Goal: Transaction & Acquisition: Obtain resource

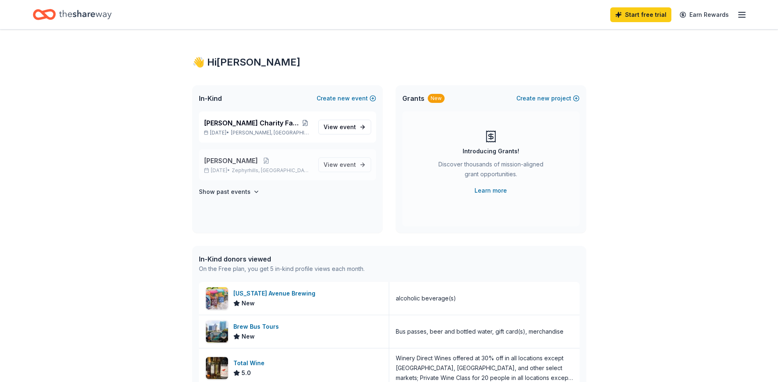
click at [238, 161] on span "[PERSON_NAME]" at bounding box center [231, 161] width 54 height 10
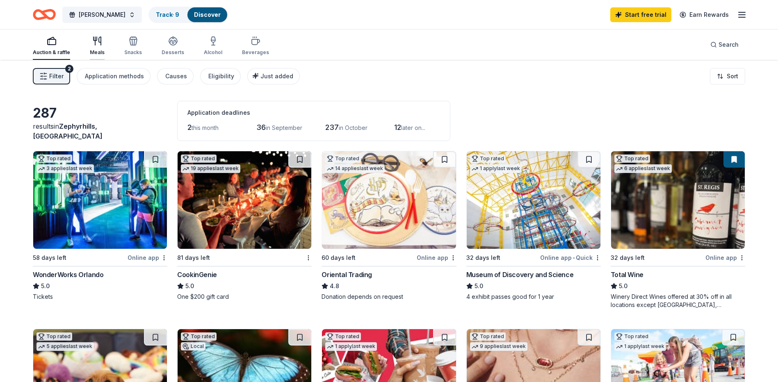
click at [102, 45] on div "button" at bounding box center [97, 41] width 15 height 10
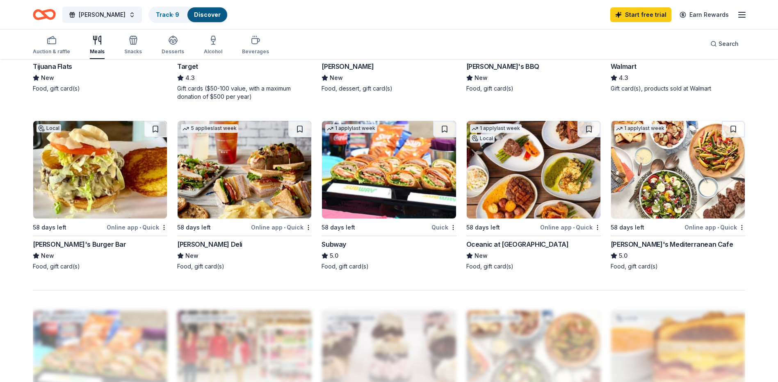
scroll to position [574, 0]
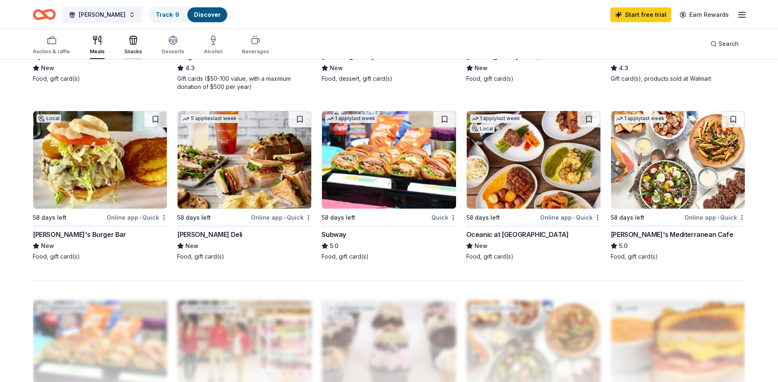
click at [136, 39] on icon "button" at bounding box center [133, 40] width 10 height 10
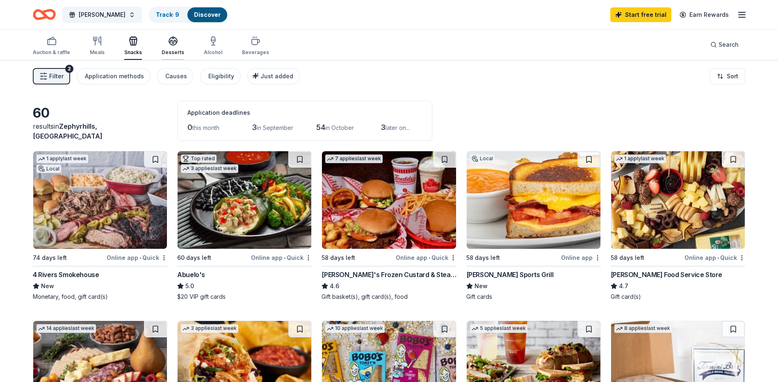
click at [174, 41] on icon "button" at bounding box center [173, 41] width 10 height 10
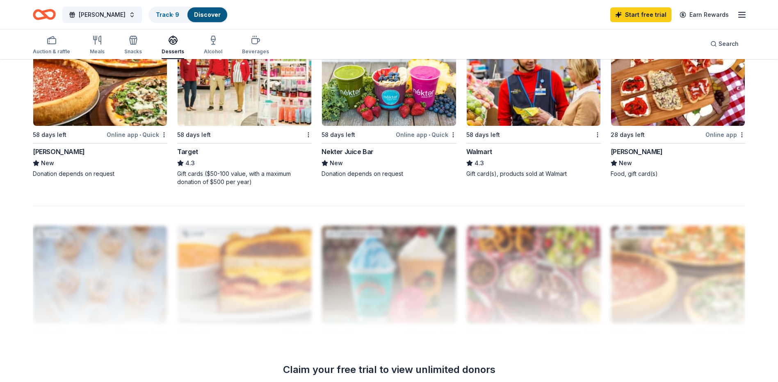
scroll to position [656, 0]
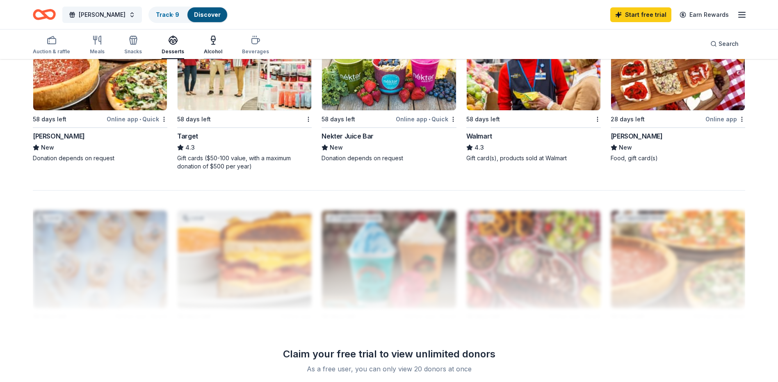
click at [217, 44] on div "button" at bounding box center [213, 40] width 18 height 10
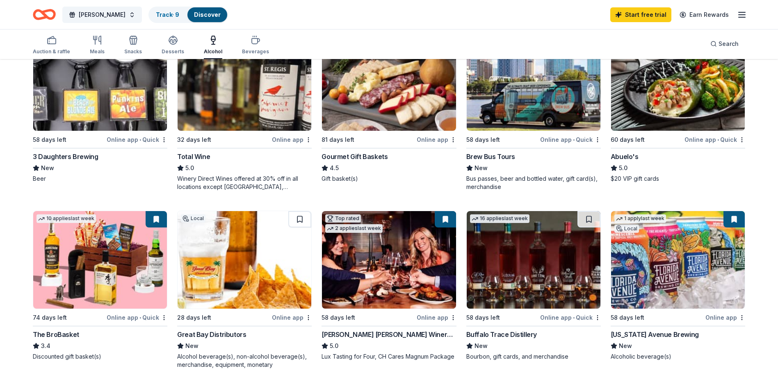
scroll to position [123, 0]
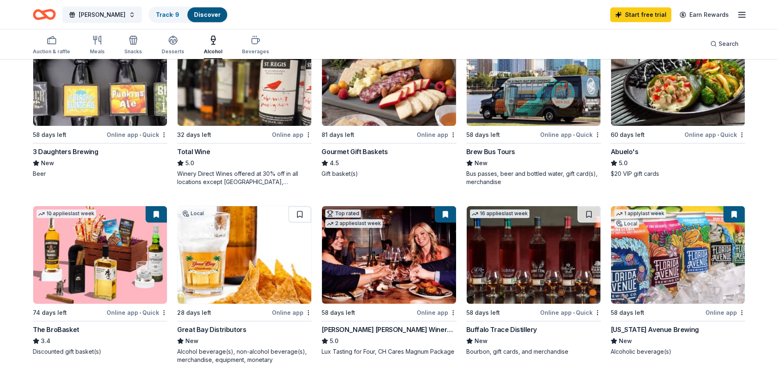
click at [97, 253] on img at bounding box center [100, 255] width 134 height 98
click at [119, 14] on button "[PERSON_NAME]" at bounding box center [102, 15] width 80 height 16
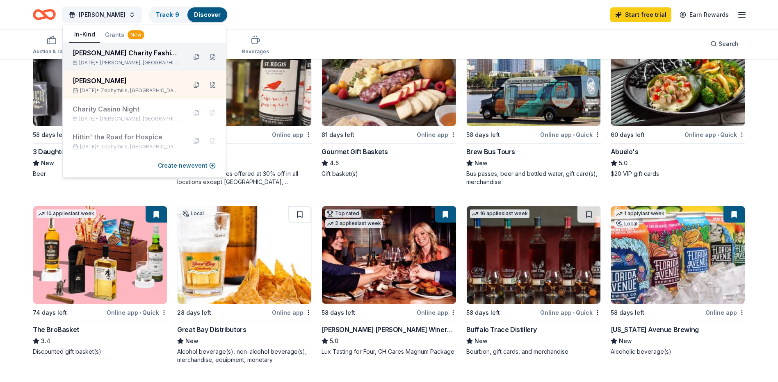
click at [101, 49] on div "[PERSON_NAME] Charity Fashion Show" at bounding box center [126, 53] width 107 height 10
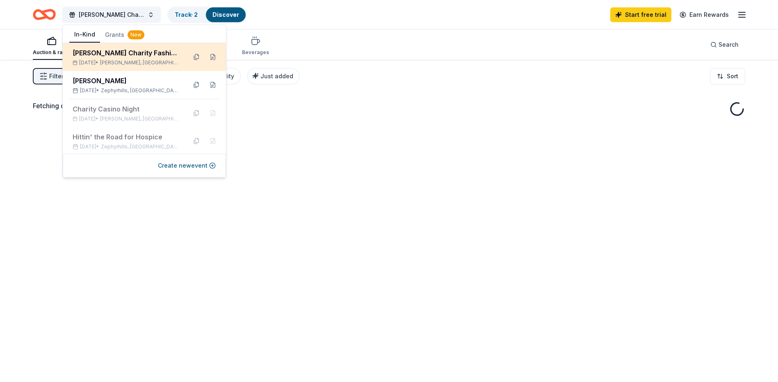
click at [102, 55] on div "[PERSON_NAME] Charity Fashion Show" at bounding box center [126, 53] width 107 height 10
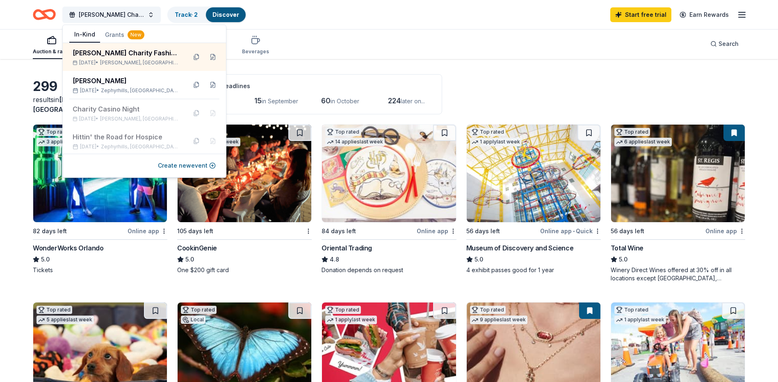
scroll to position [41, 0]
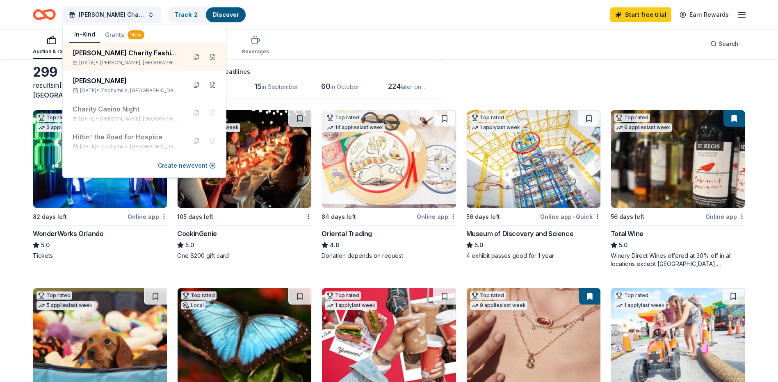
click at [436, 48] on div "Auction & raffle Meals Snacks Desserts Alcohol Beverages Search" at bounding box center [389, 44] width 712 height 30
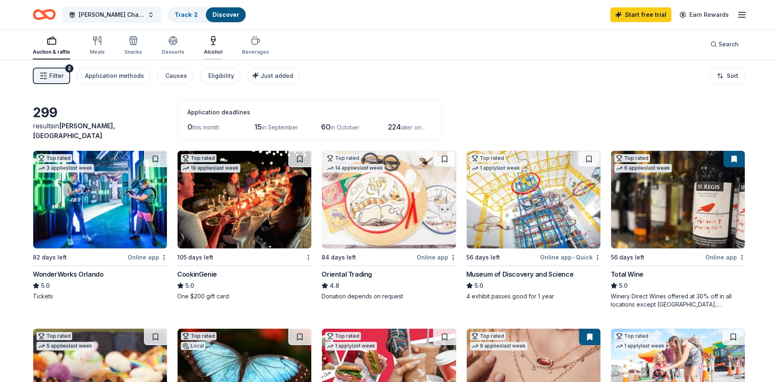
scroll to position [0, 0]
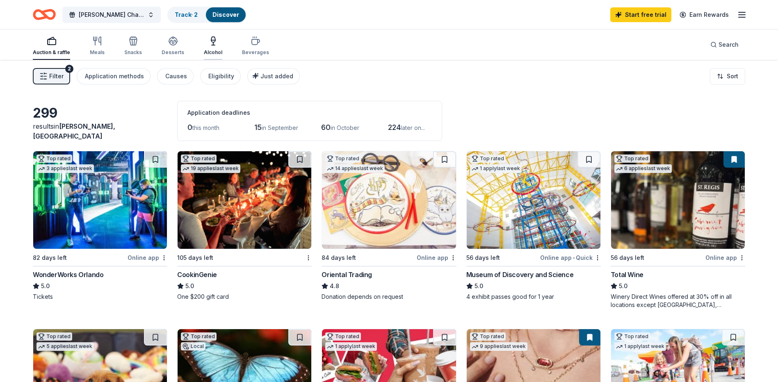
click at [207, 54] on div "Alcohol" at bounding box center [213, 52] width 18 height 7
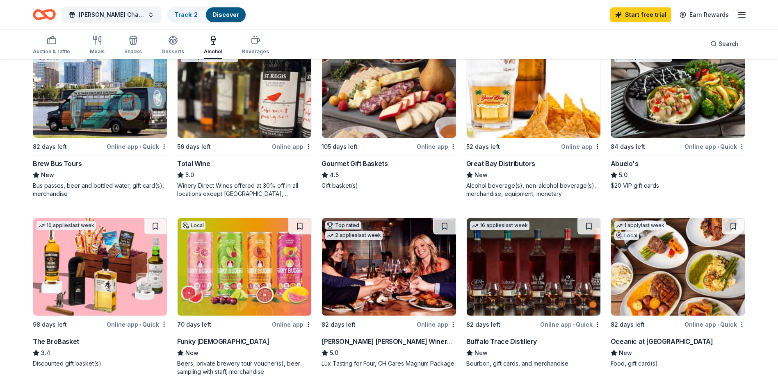
scroll to position [123, 0]
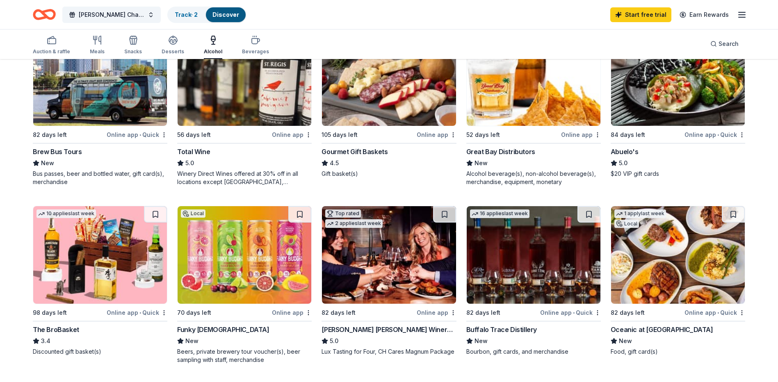
click at [398, 252] on img at bounding box center [389, 255] width 134 height 98
click at [443, 217] on button at bounding box center [444, 214] width 23 height 16
click at [587, 215] on button at bounding box center [588, 214] width 23 height 16
click at [155, 213] on button at bounding box center [155, 214] width 23 height 16
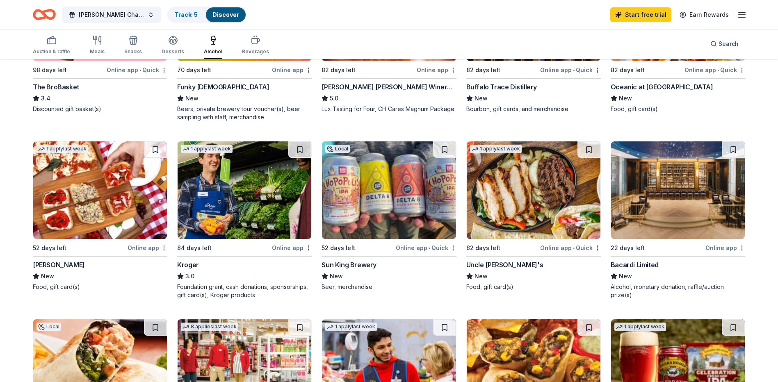
scroll to position [369, 0]
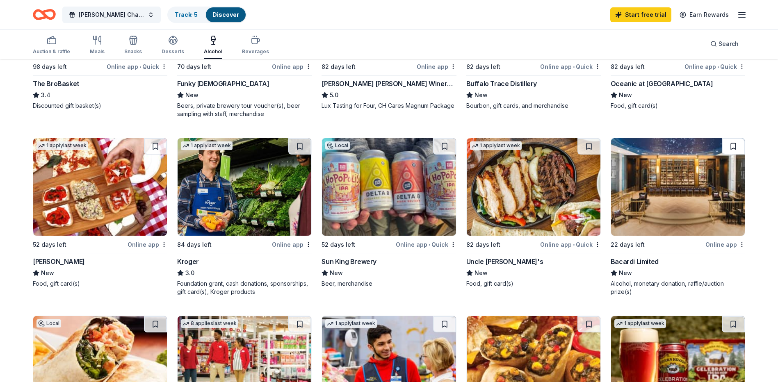
click at [728, 145] on button at bounding box center [732, 146] width 23 height 16
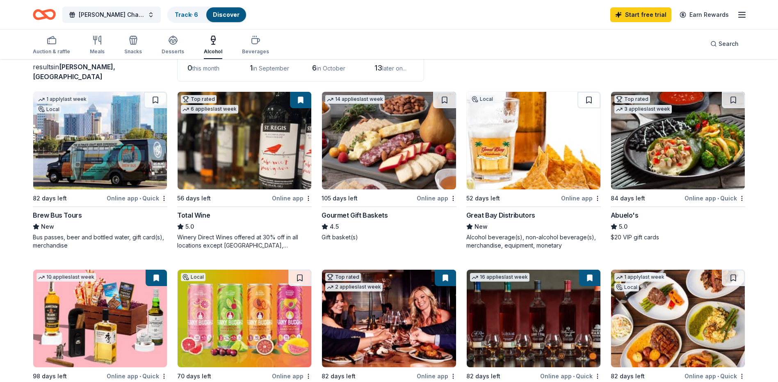
scroll to position [0, 0]
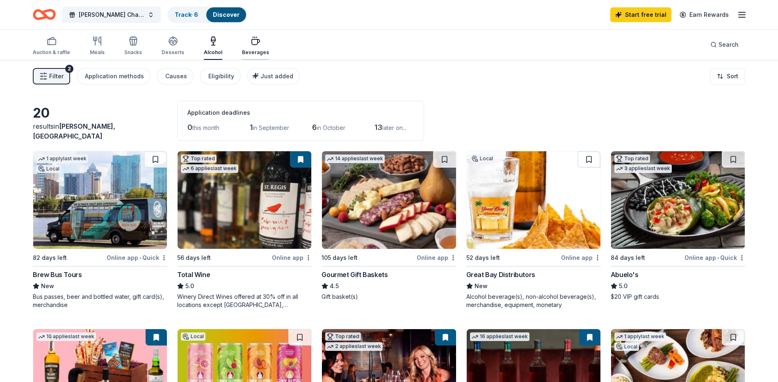
click at [256, 45] on icon "button" at bounding box center [255, 41] width 10 height 10
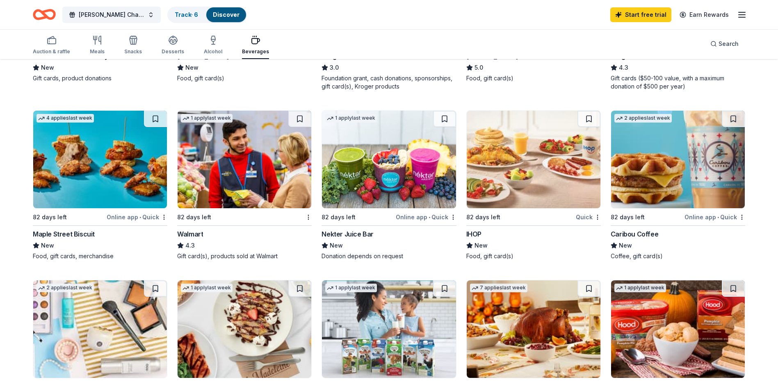
scroll to position [287, 0]
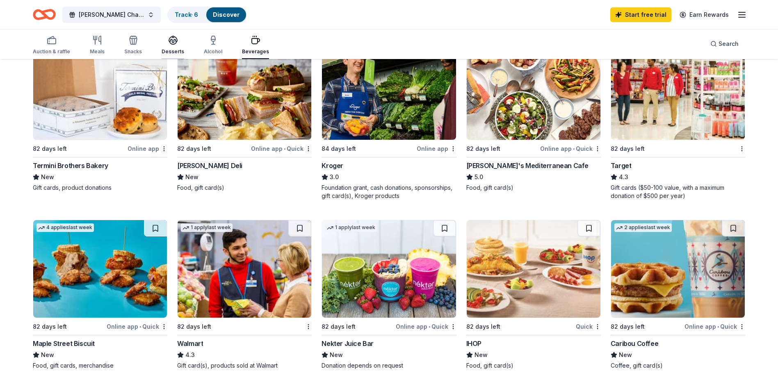
click at [170, 48] on div "Desserts" at bounding box center [172, 45] width 23 height 20
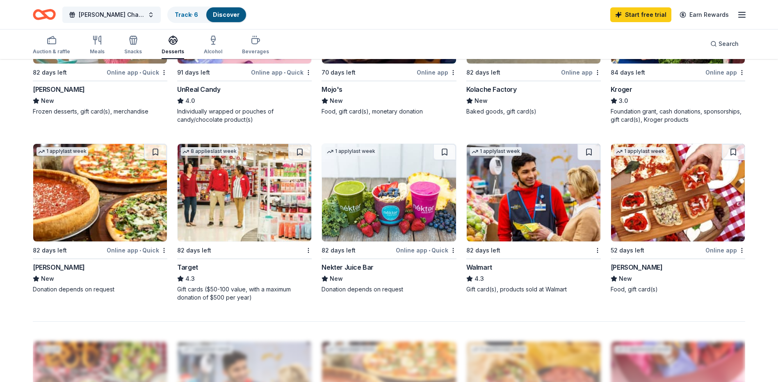
scroll to position [533, 0]
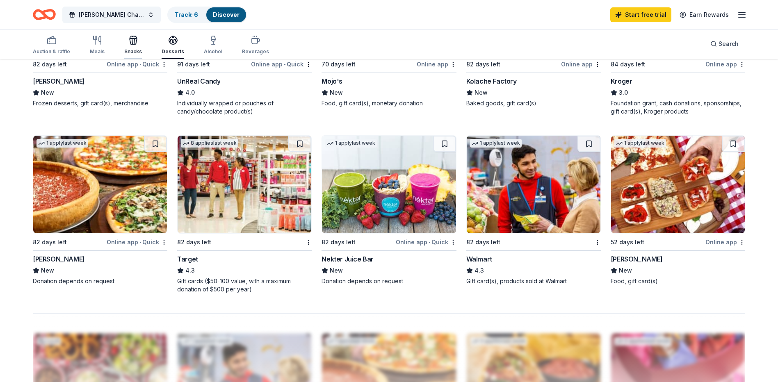
click at [129, 45] on div "Snacks" at bounding box center [133, 45] width 18 height 20
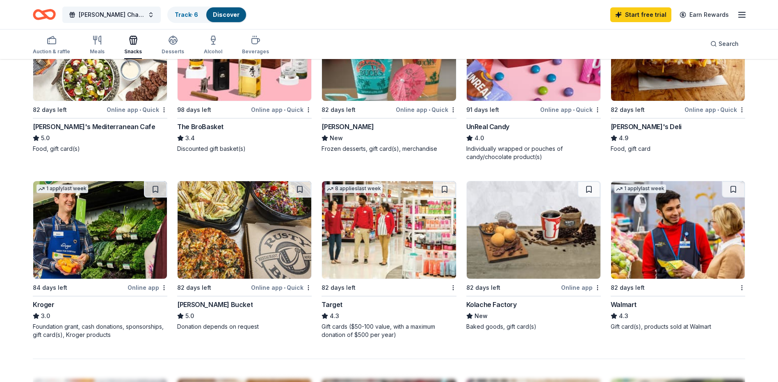
scroll to position [492, 0]
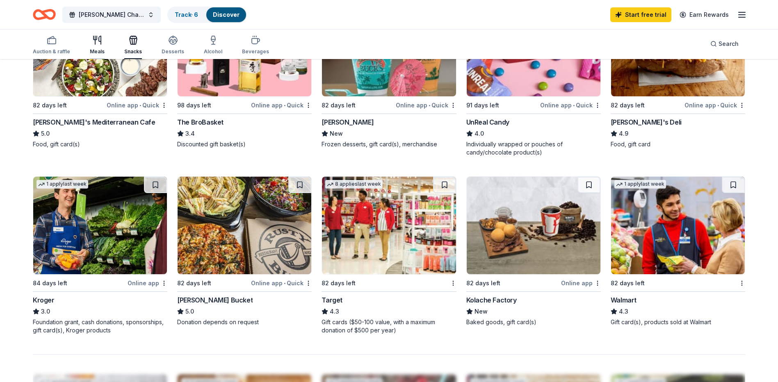
click at [100, 44] on icon "button" at bounding box center [100, 40] width 2 height 8
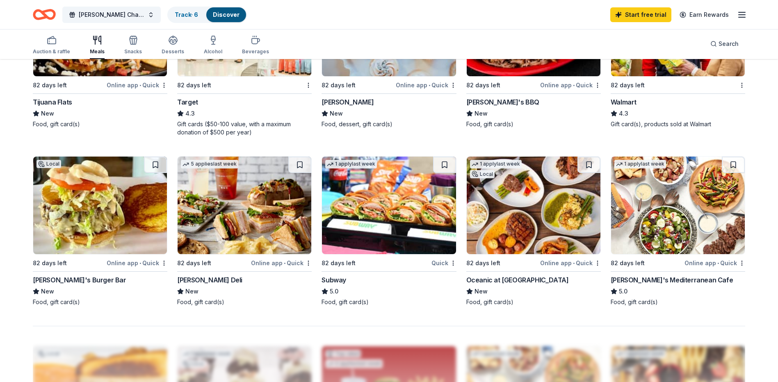
scroll to position [533, 0]
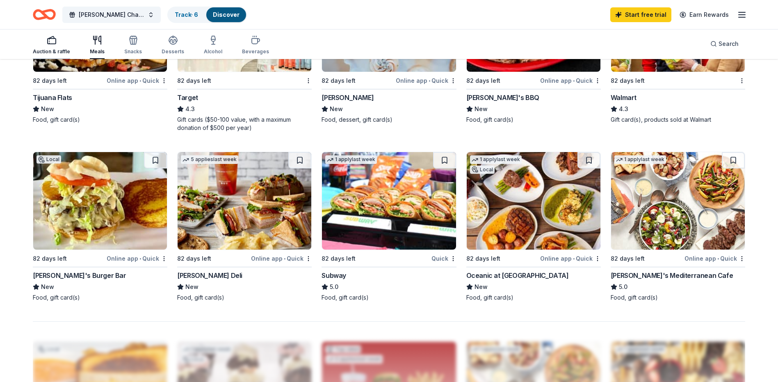
click at [57, 44] on div "button" at bounding box center [51, 40] width 37 height 10
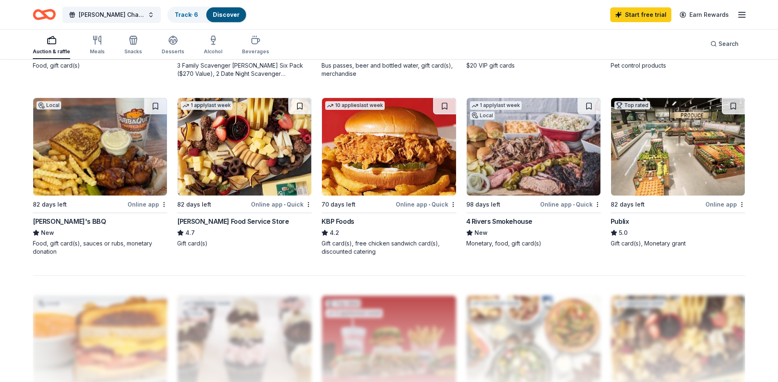
scroll to position [574, 0]
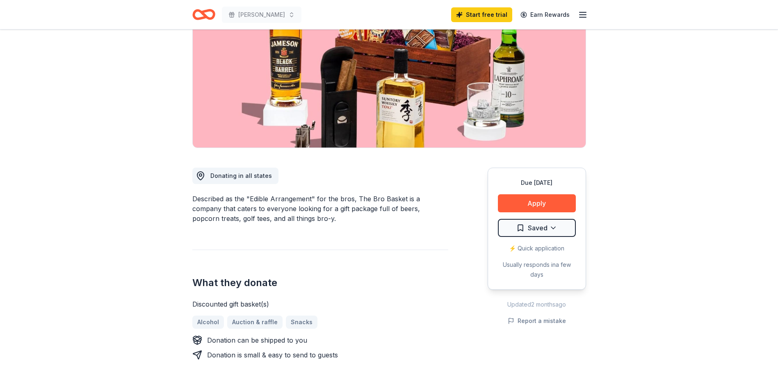
scroll to position [123, 0]
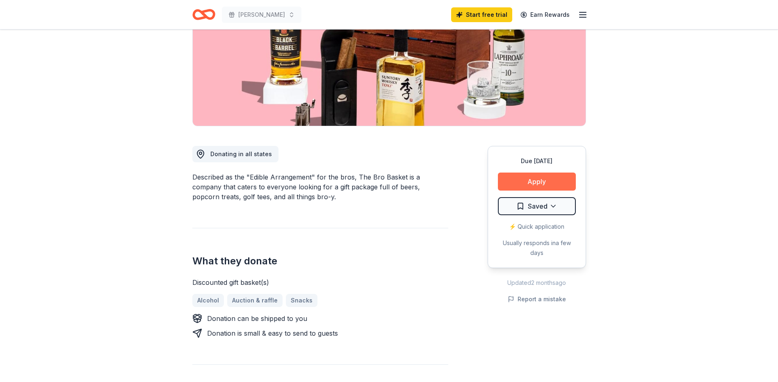
click at [535, 189] on button "Apply" at bounding box center [537, 182] width 78 height 18
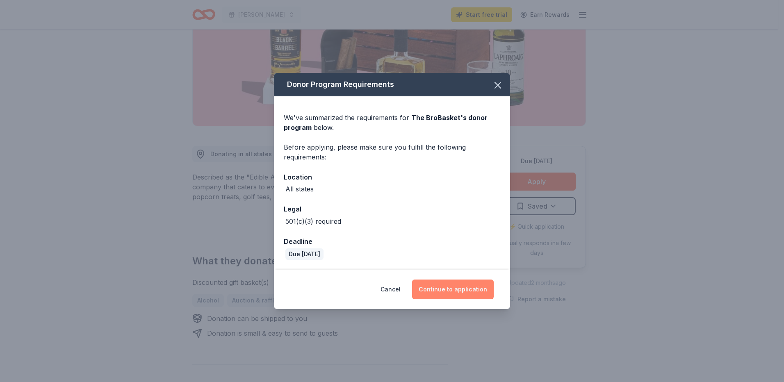
click at [457, 291] on button "Continue to application" at bounding box center [453, 290] width 82 height 20
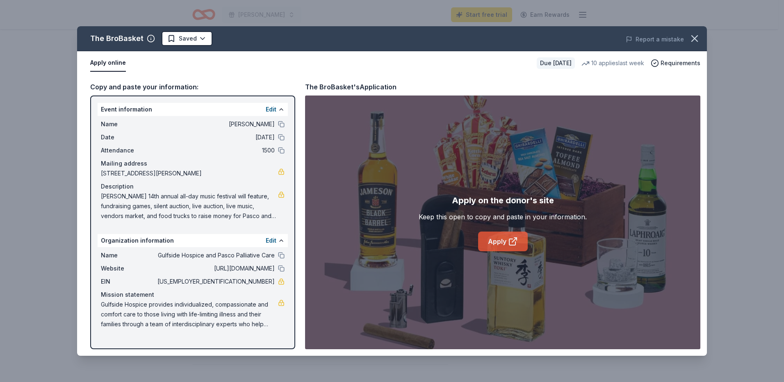
click at [494, 238] on link "Apply" at bounding box center [503, 242] width 50 height 20
click at [695, 43] on icon "button" at bounding box center [694, 38] width 11 height 11
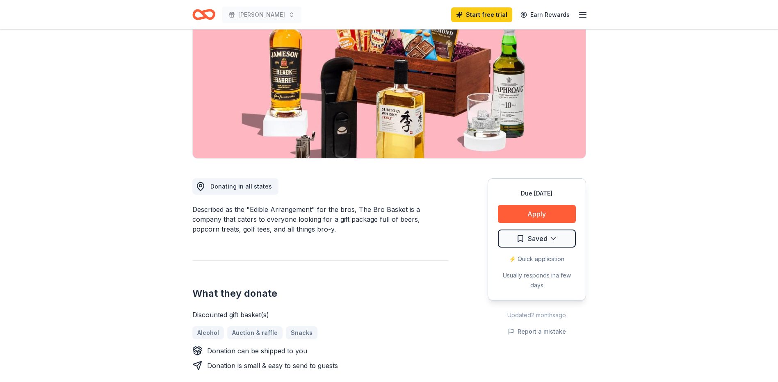
scroll to position [0, 0]
